Goal: Navigation & Orientation: Find specific page/section

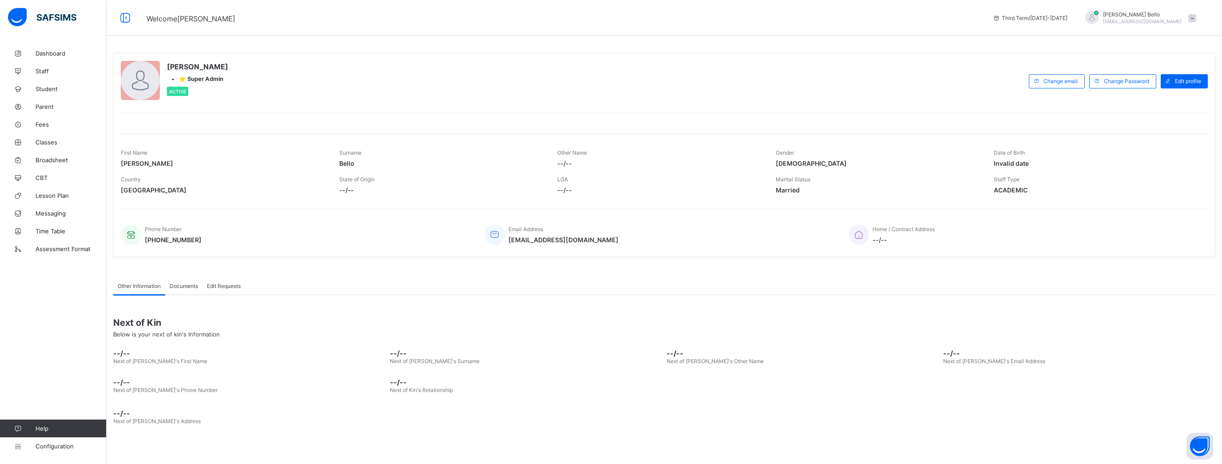
click at [189, 207] on span "Documents" at bounding box center [184, 285] width 28 height 7
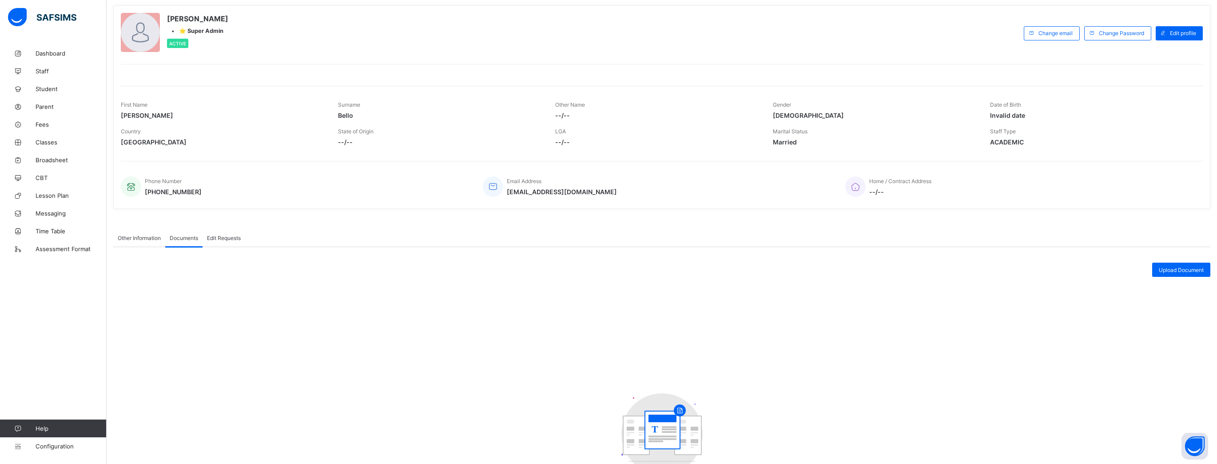
scroll to position [99, 0]
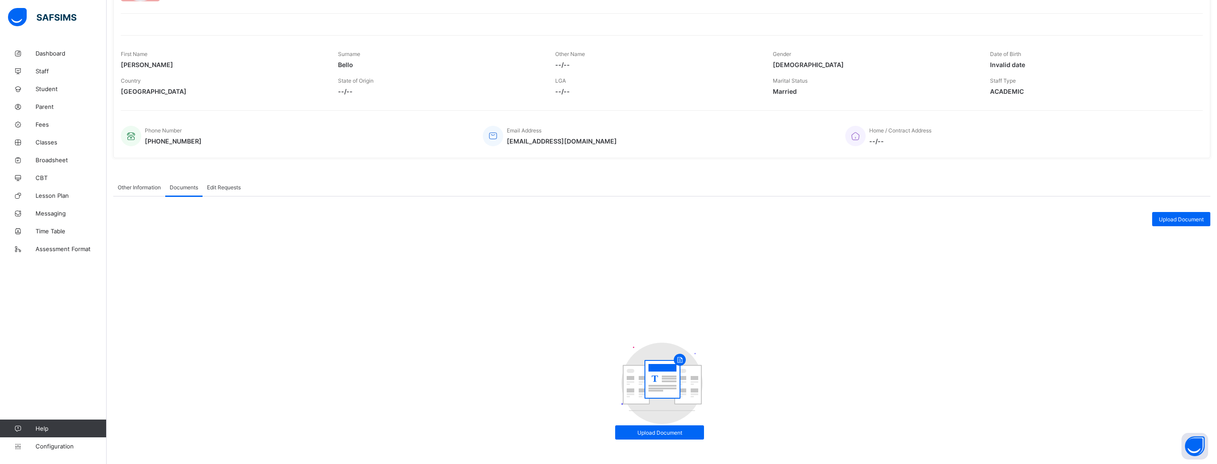
click at [225, 187] on span "Edit Requests" at bounding box center [224, 187] width 34 height 7
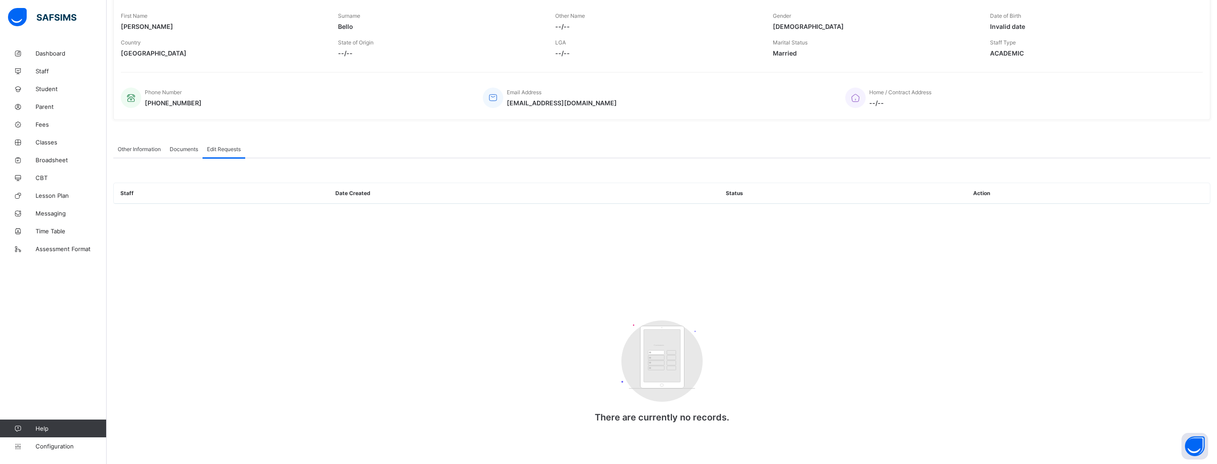
scroll to position [30, 0]
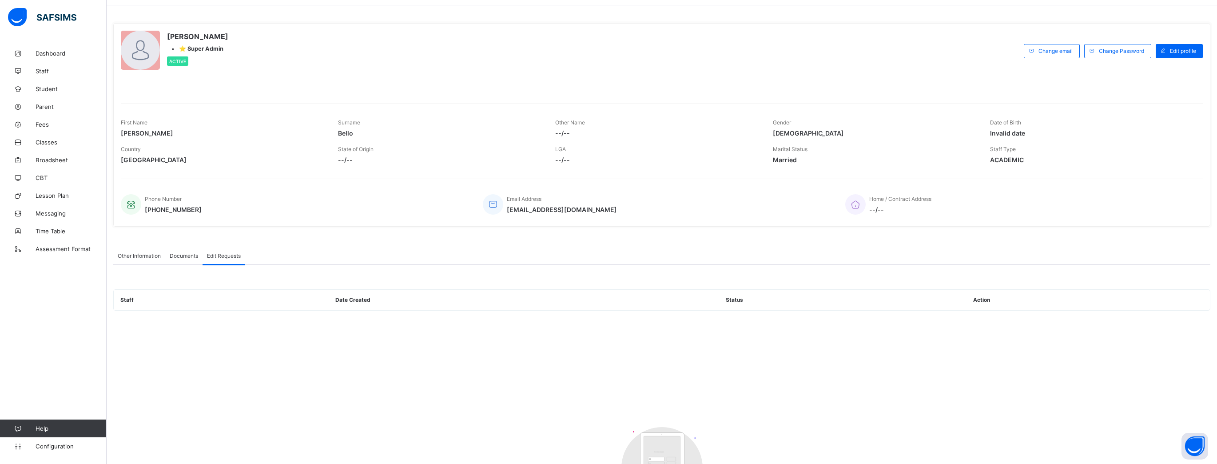
click at [182, 207] on span "Documents" at bounding box center [184, 255] width 28 height 7
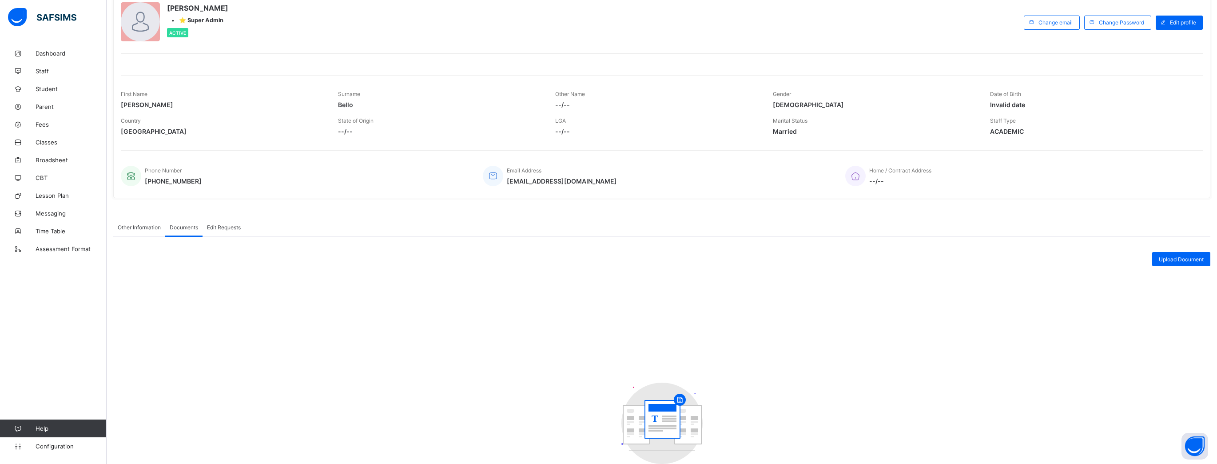
scroll to position [99, 0]
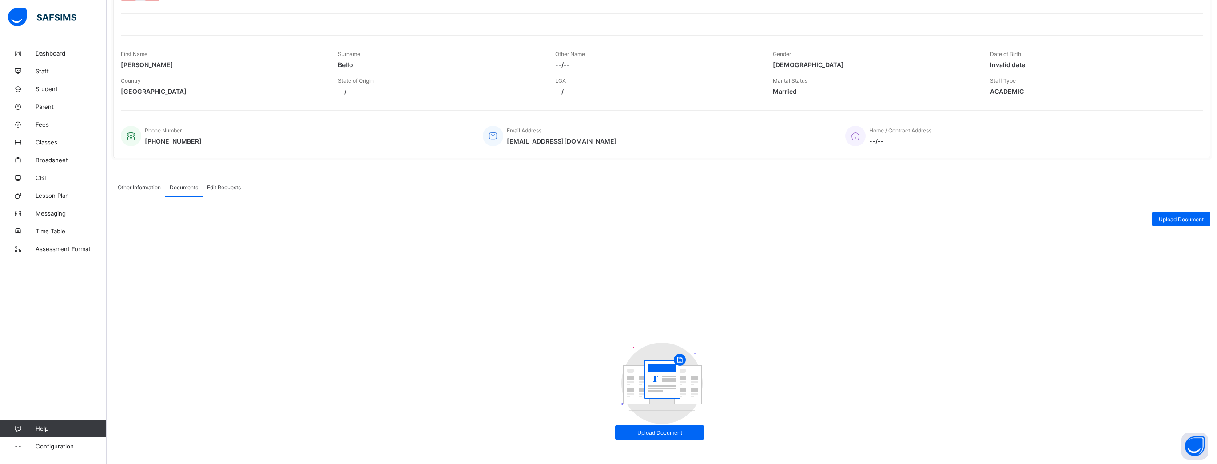
click at [449, 207] on span "Upload Document" at bounding box center [659, 432] width 75 height 7
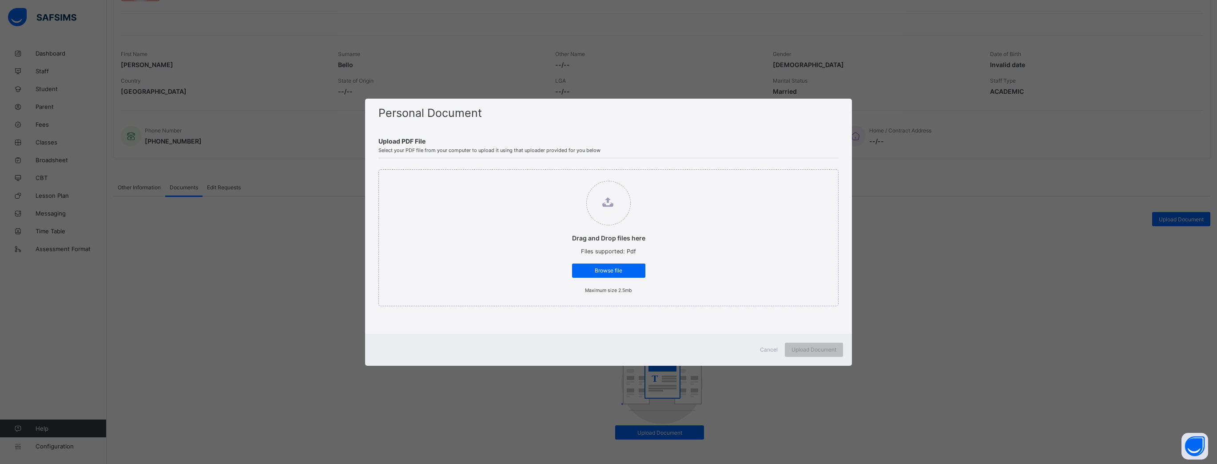
click at [449, 207] on span "Cancel" at bounding box center [769, 349] width 18 height 7
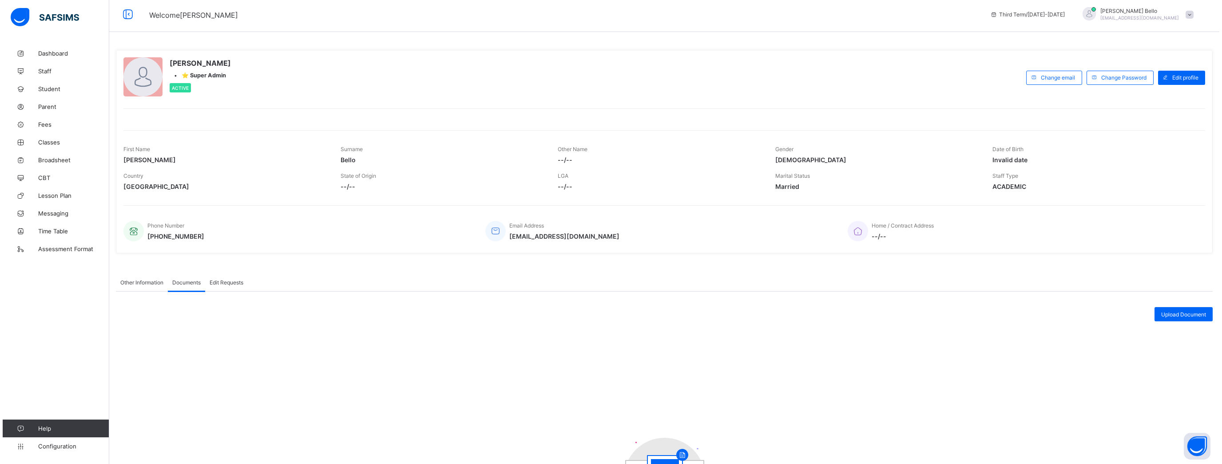
scroll to position [0, 0]
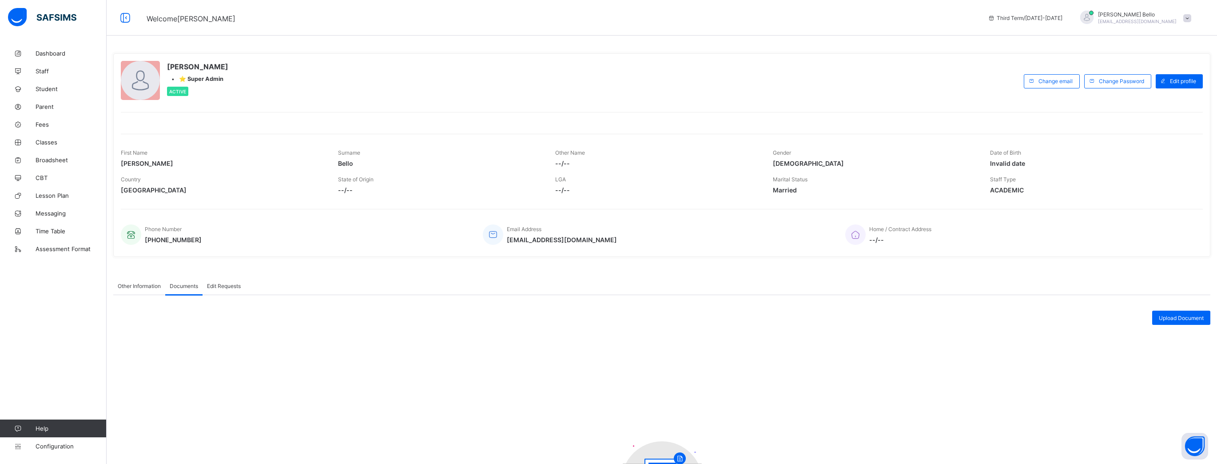
click at [50, 53] on span "Dashboard" at bounding box center [71, 53] width 71 height 7
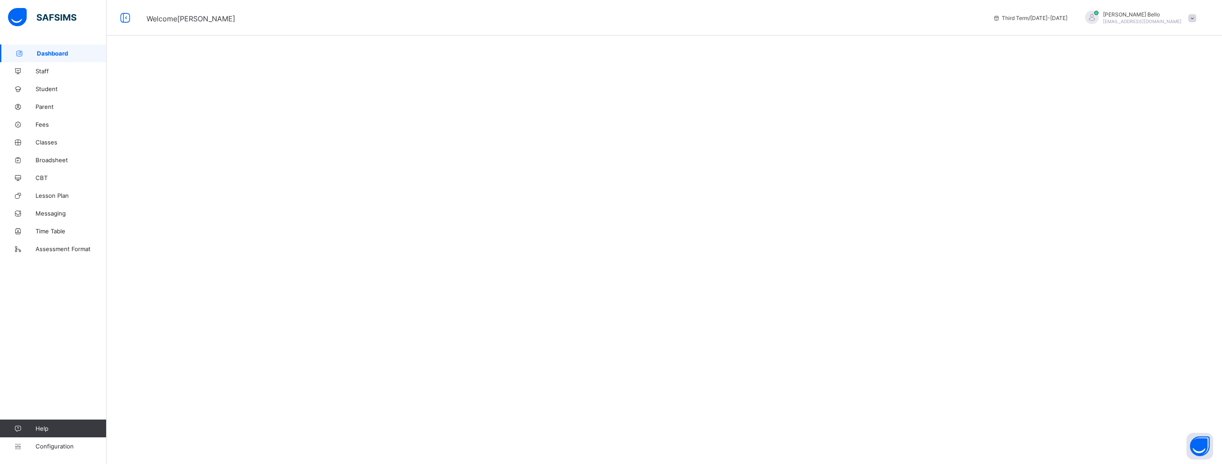
click at [55, 57] on link "Dashboard" at bounding box center [53, 53] width 107 height 18
click at [52, 71] on span "Staff" at bounding box center [71, 70] width 71 height 7
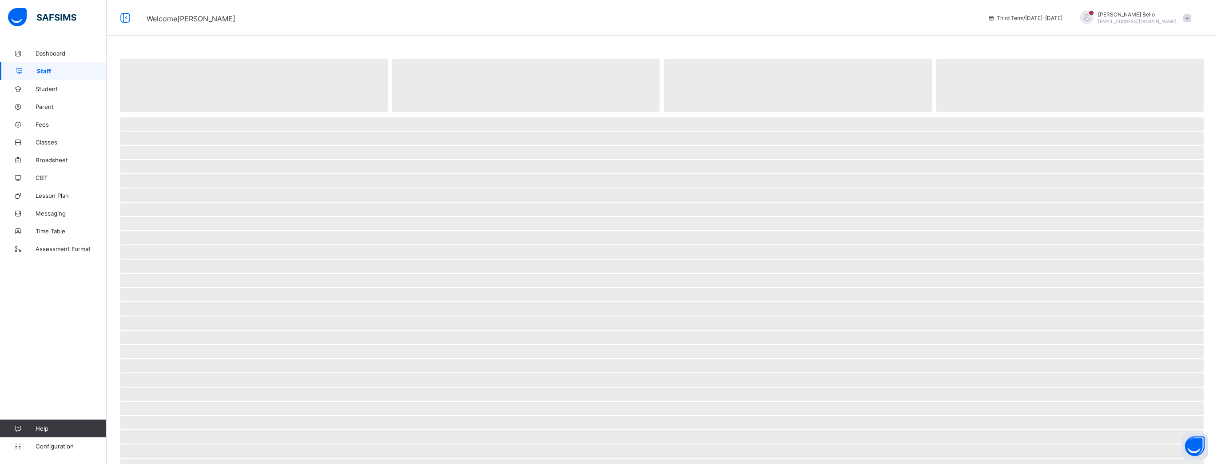
click at [53, 55] on span "Dashboard" at bounding box center [71, 53] width 71 height 7
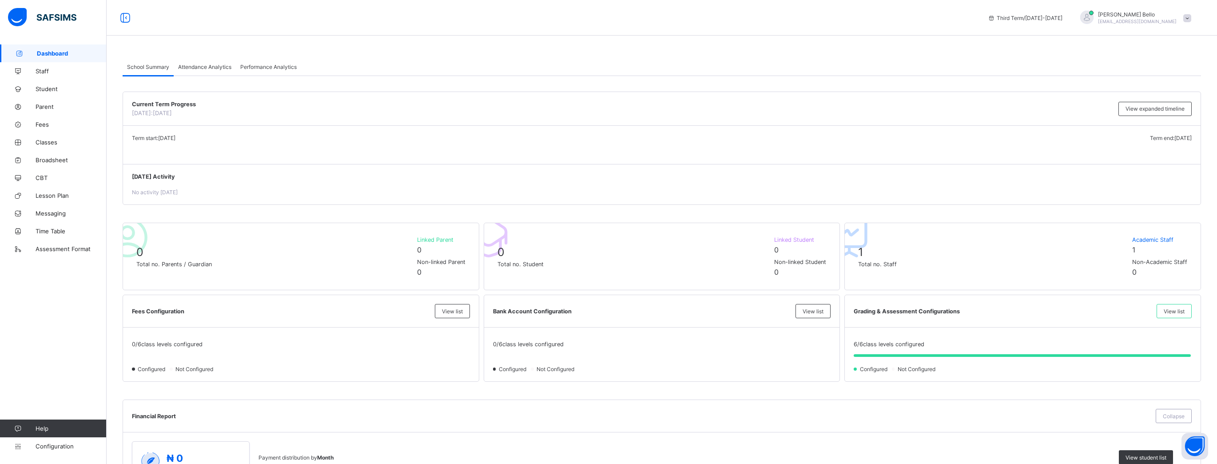
scroll to position [791, 0]
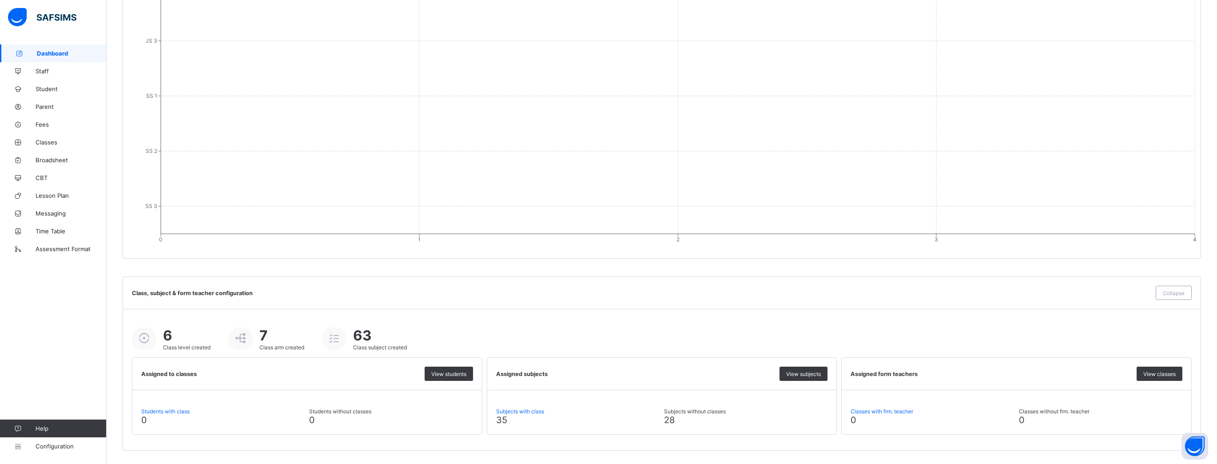
click at [455, 374] on span "View students" at bounding box center [448, 373] width 35 height 7
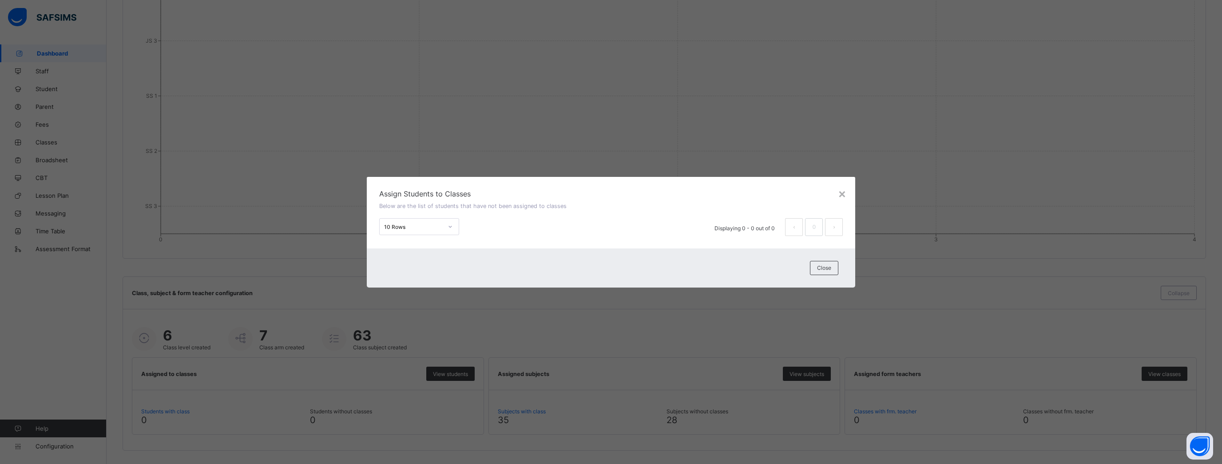
click at [845, 195] on div "×" at bounding box center [842, 193] width 8 height 15
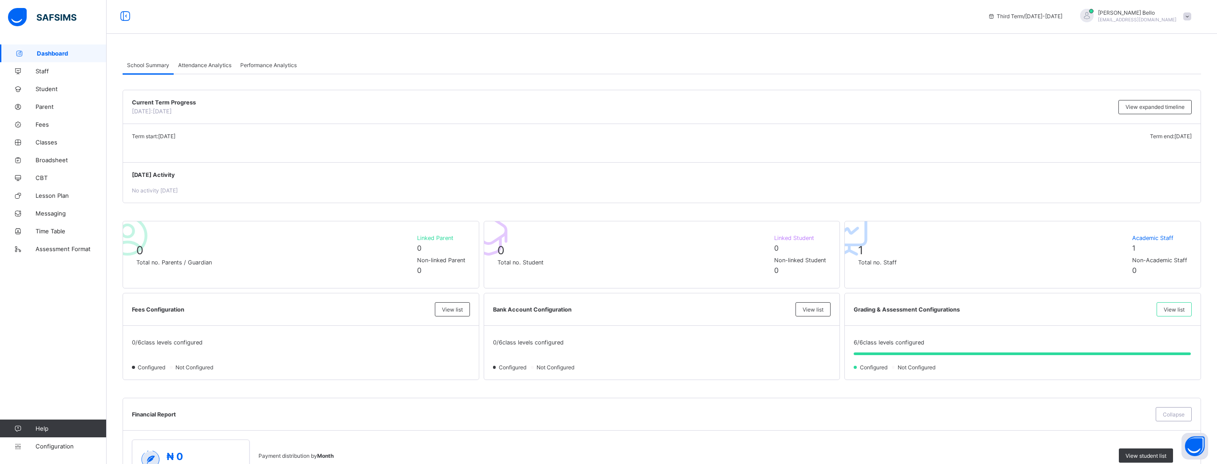
scroll to position [0, 0]
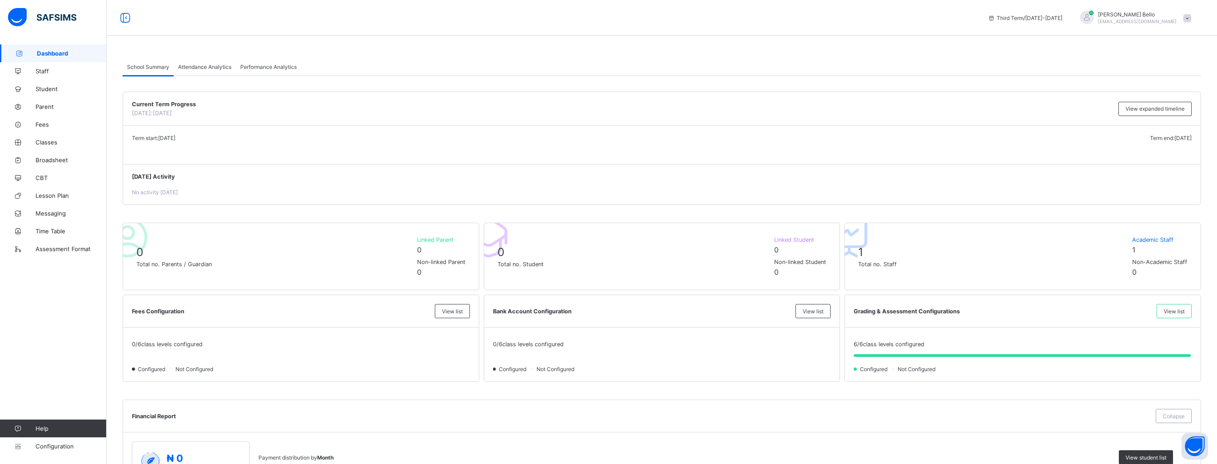
click at [1180, 100] on div "Current Term Progress [DATE]: [DATE] View expanded timeline" at bounding box center [661, 109] width 1077 height 34
click at [1174, 110] on span "View expanded timeline" at bounding box center [1154, 108] width 59 height 7
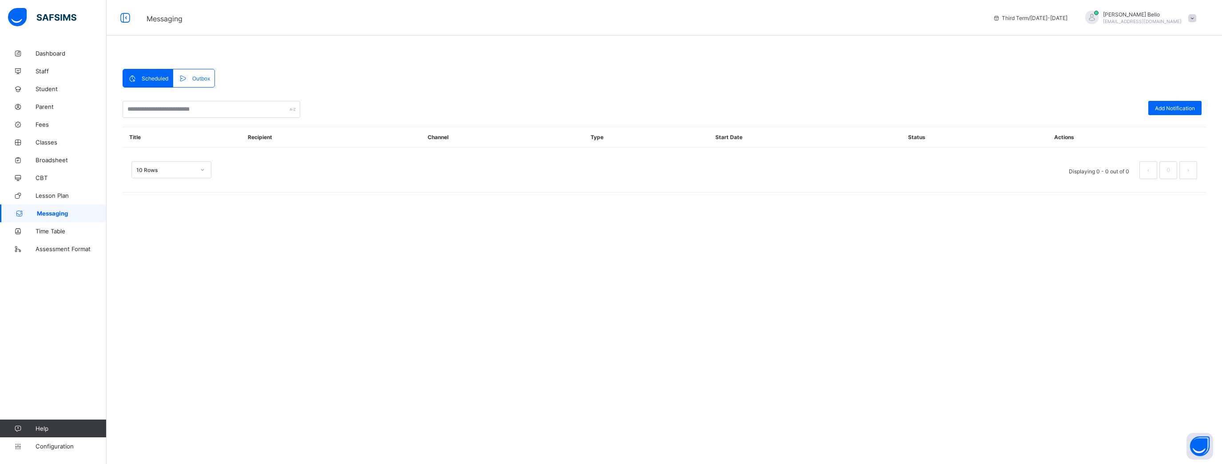
click at [50, 53] on span "Dashboard" at bounding box center [71, 53] width 71 height 7
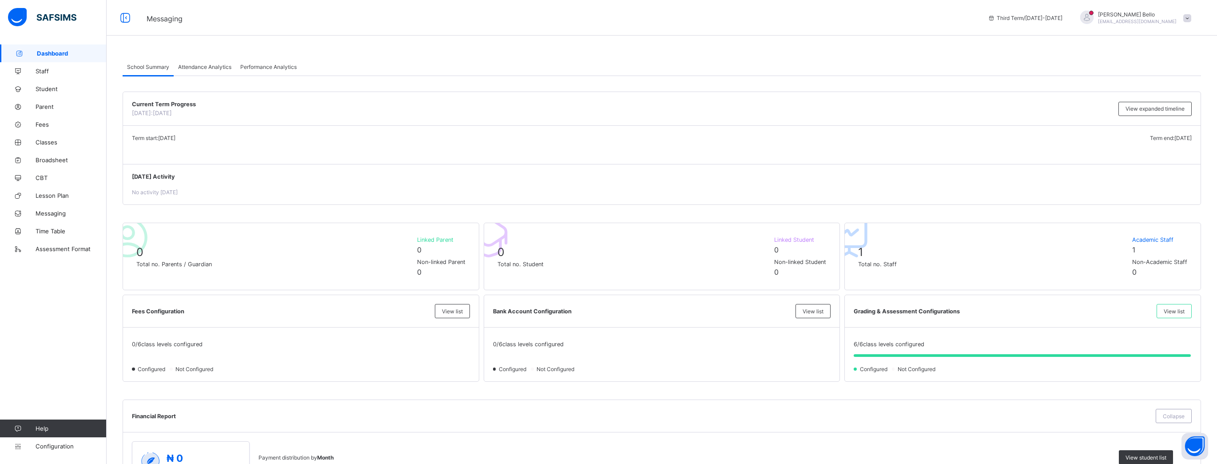
click at [188, 67] on span "Attendance Analytics" at bounding box center [204, 66] width 53 height 7
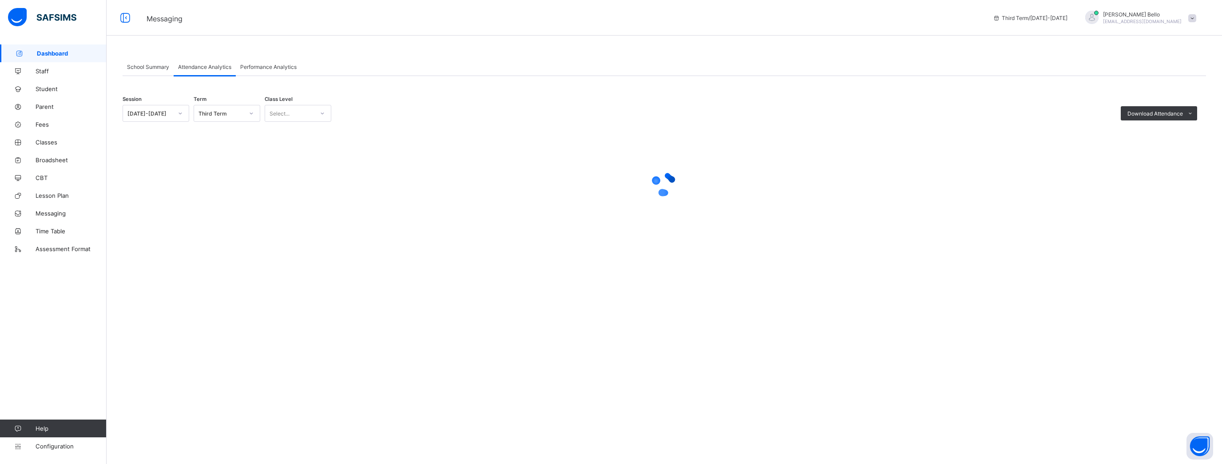
click at [149, 62] on div "School Summary" at bounding box center [148, 67] width 51 height 18
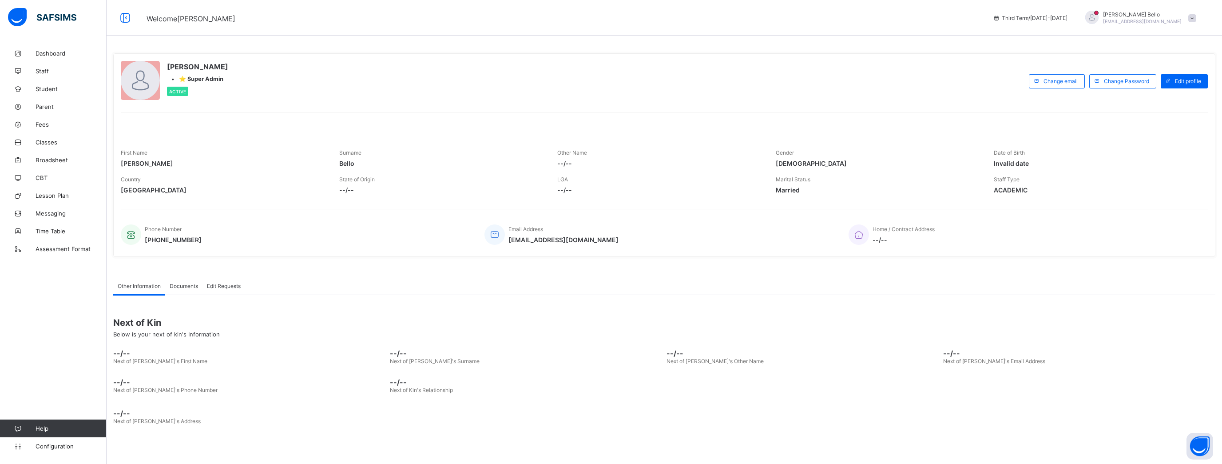
click at [194, 286] on span "Documents" at bounding box center [184, 285] width 28 height 7
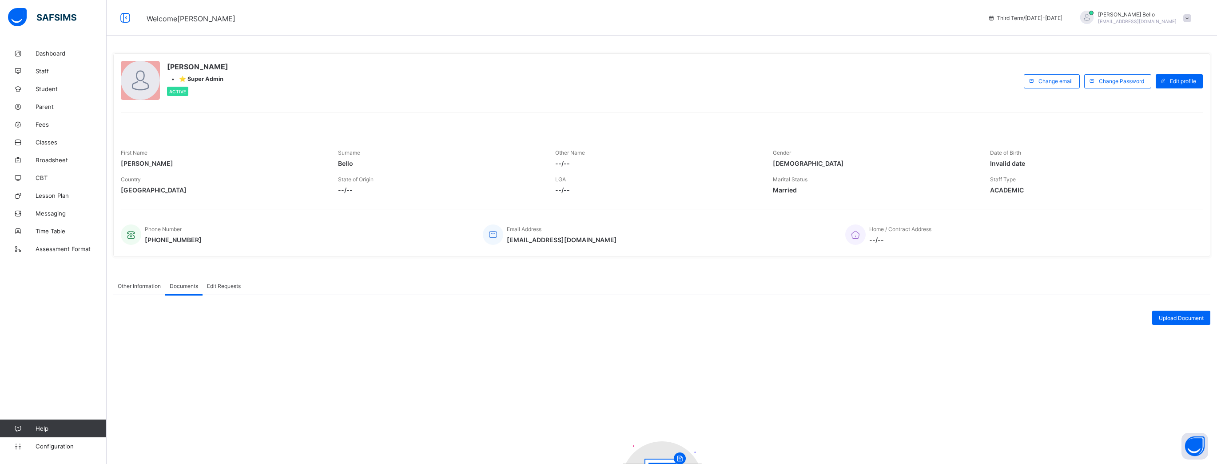
click at [149, 278] on div "Other Information" at bounding box center [139, 286] width 52 height 18
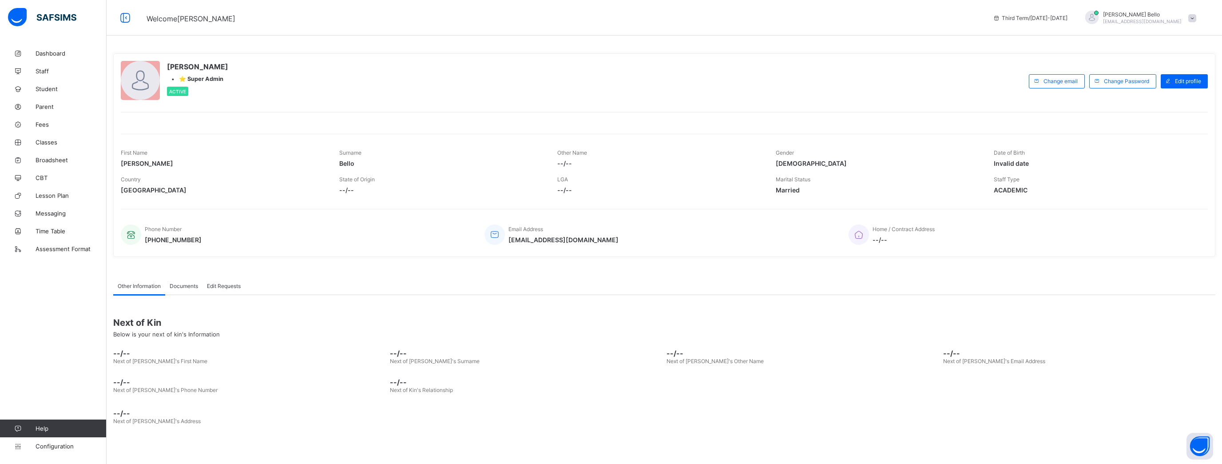
click at [42, 109] on span "Parent" at bounding box center [71, 106] width 71 height 7
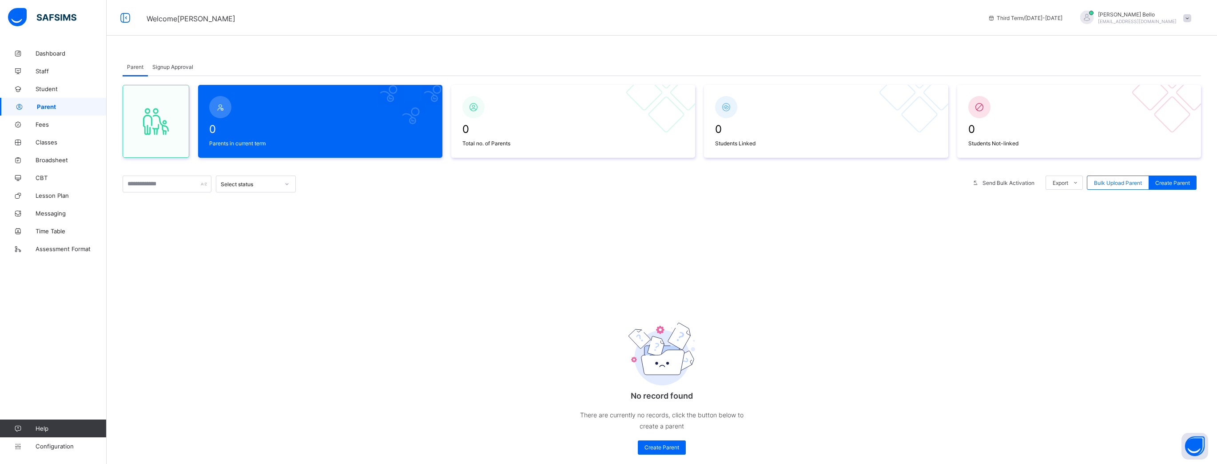
click at [172, 66] on span "Signup Approval" at bounding box center [172, 66] width 41 height 7
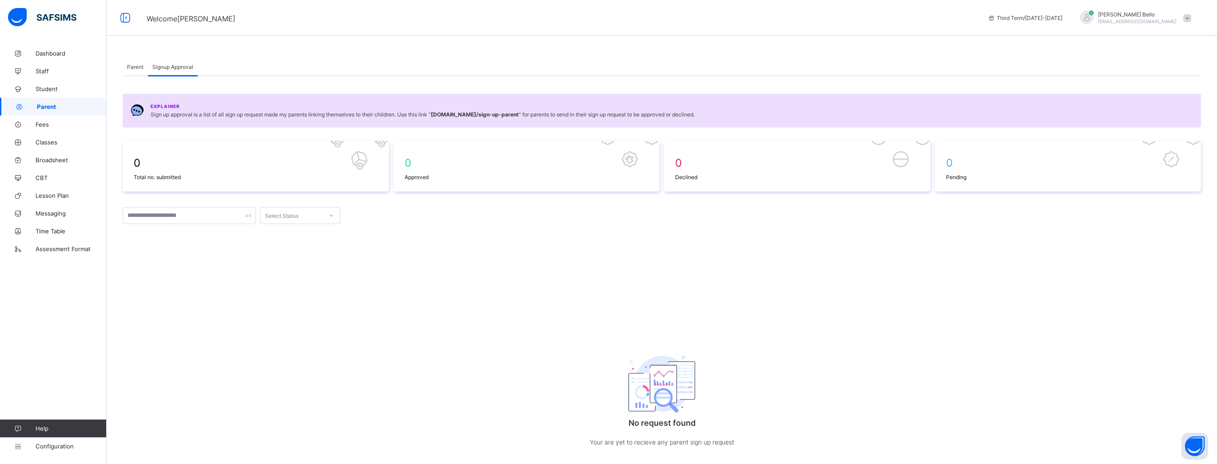
click at [139, 71] on div "Parent" at bounding box center [135, 67] width 25 height 18
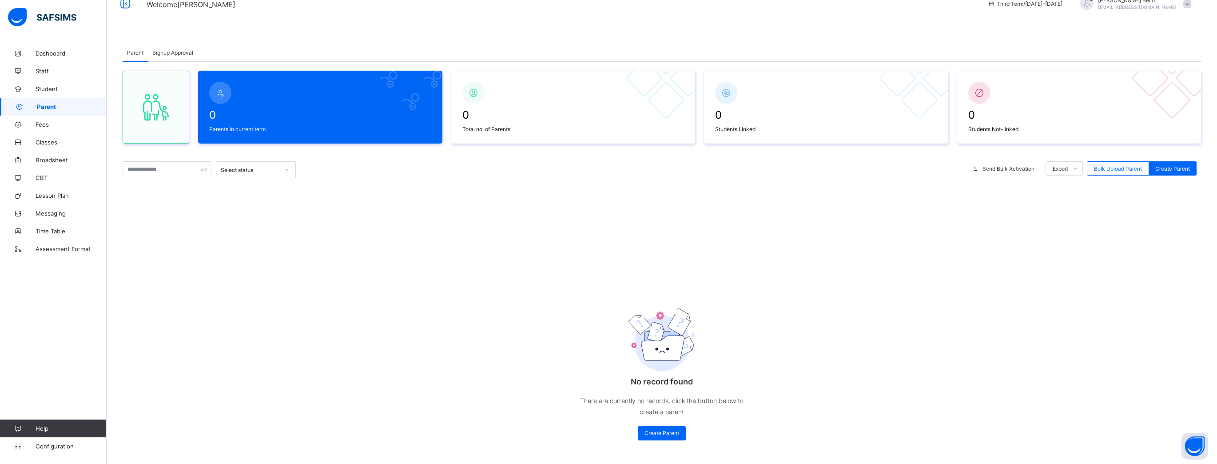
scroll to position [22, 0]
